Goal: Task Accomplishment & Management: Manage account settings

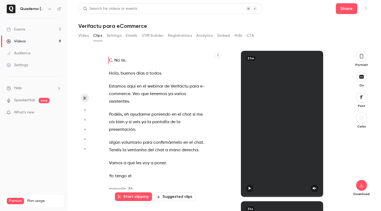
click at [28, 31] on link "Events 5" at bounding box center [34, 30] width 68 height 12
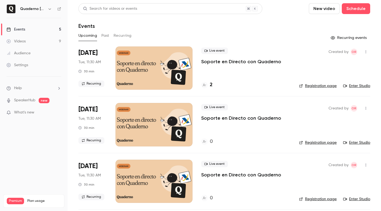
click at [43, 8] on h6 "Quaderno [GEOGRAPHIC_DATA]" at bounding box center [32, 8] width 25 height 5
click at [48, 10] on icon "button" at bounding box center [50, 9] width 4 height 4
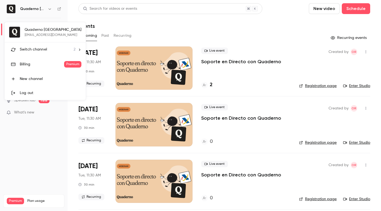
click at [44, 48] on span "Switch channel" at bounding box center [33, 50] width 27 height 6
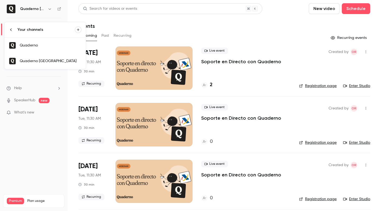
click at [48, 50] on link "Quaderno" at bounding box center [45, 46] width 81 height 16
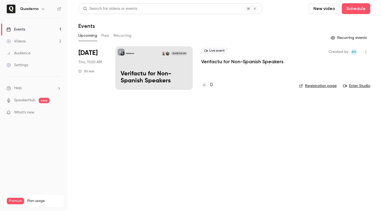
click at [138, 67] on div "Quaderno [DATE] 11:00 AM Verifactu for Non-Spanish Speakers" at bounding box center [154, 68] width 77 height 43
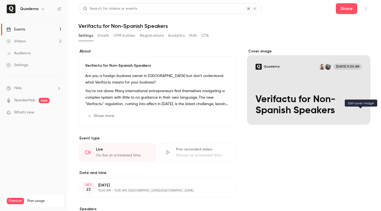
click at [362, 113] on icon "Cover image" at bounding box center [361, 115] width 6 height 4
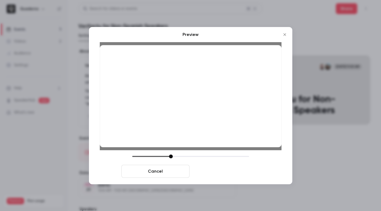
click at [226, 174] on button "Save cover" at bounding box center [226, 171] width 68 height 13
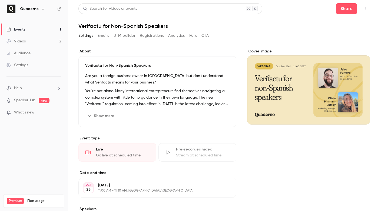
click at [34, 31] on link "Events 1" at bounding box center [34, 30] width 68 height 12
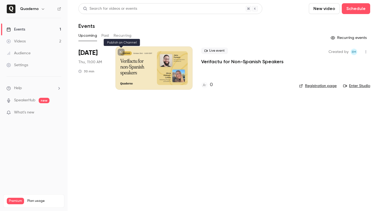
click at [120, 53] on icon at bounding box center [121, 52] width 3 height 3
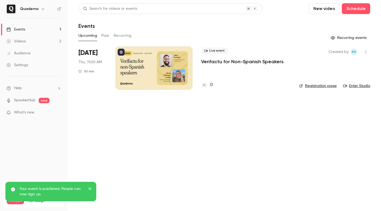
click at [161, 63] on div at bounding box center [154, 68] width 77 height 43
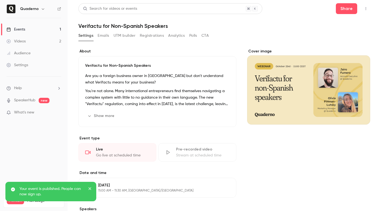
click at [59, 190] on p "Your event is published. People can now sign up." at bounding box center [51, 192] width 65 height 11
